Goal: Navigation & Orientation: Find specific page/section

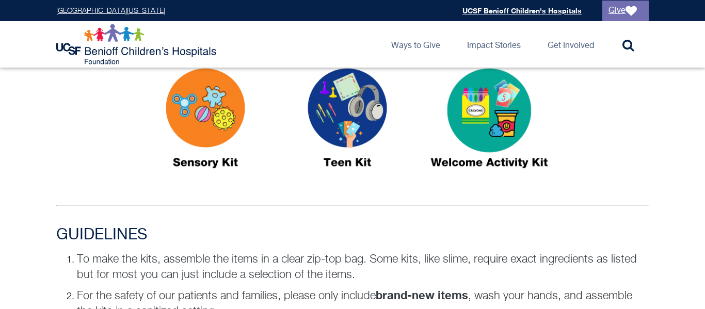
scroll to position [563, 0]
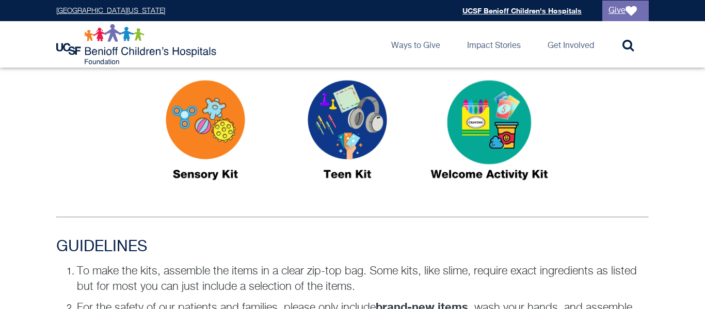
click at [339, 128] on img at bounding box center [347, 134] width 129 height 149
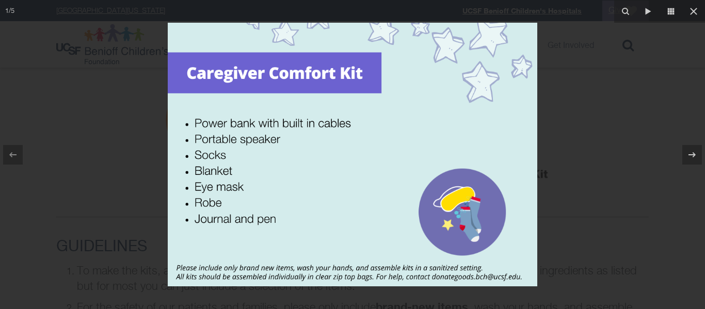
click at [147, 188] on div at bounding box center [352, 154] width 705 height 309
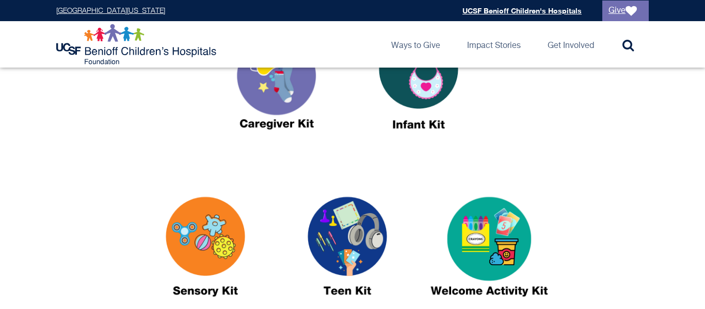
scroll to position [441, 0]
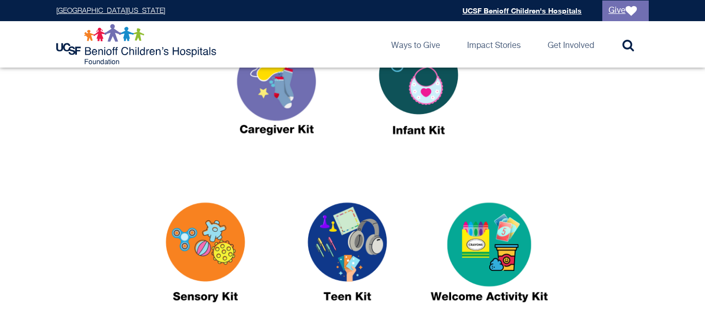
click at [474, 223] on img at bounding box center [489, 257] width 129 height 149
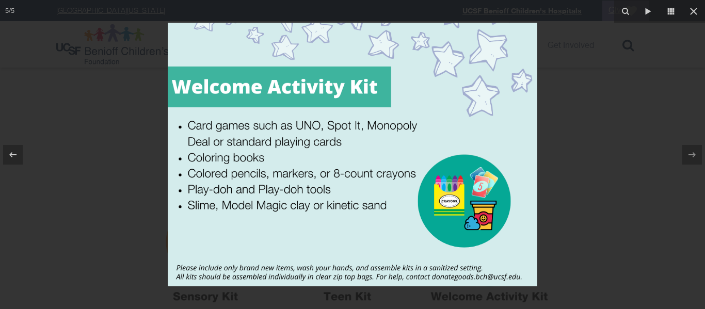
click at [611, 246] on div at bounding box center [352, 154] width 705 height 309
